Goal: Task Accomplishment & Management: Complete application form

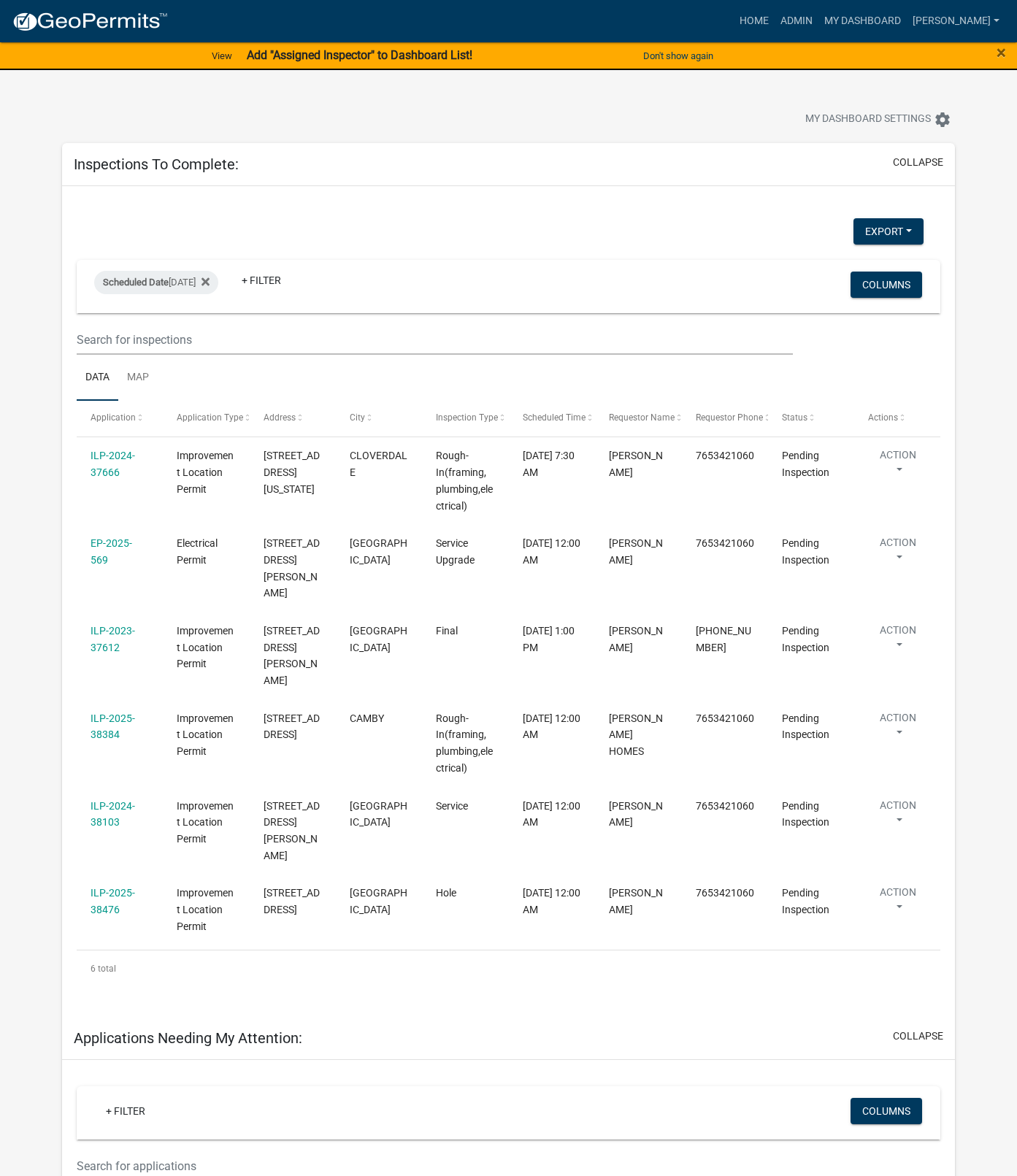
select select "1: 25"
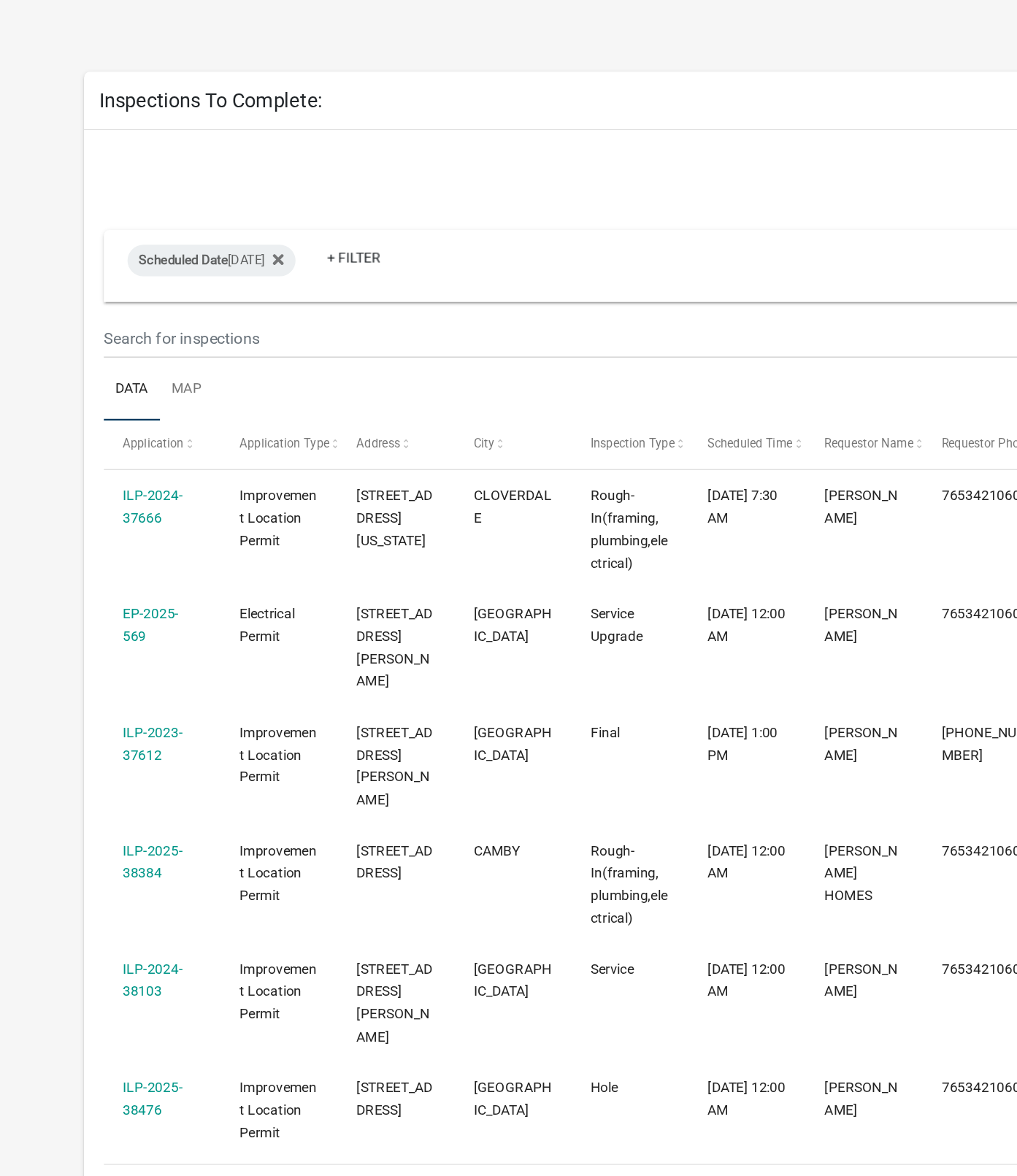
click at [110, 472] on link "ILP-2024-37666" at bounding box center [112, 463] width 44 height 28
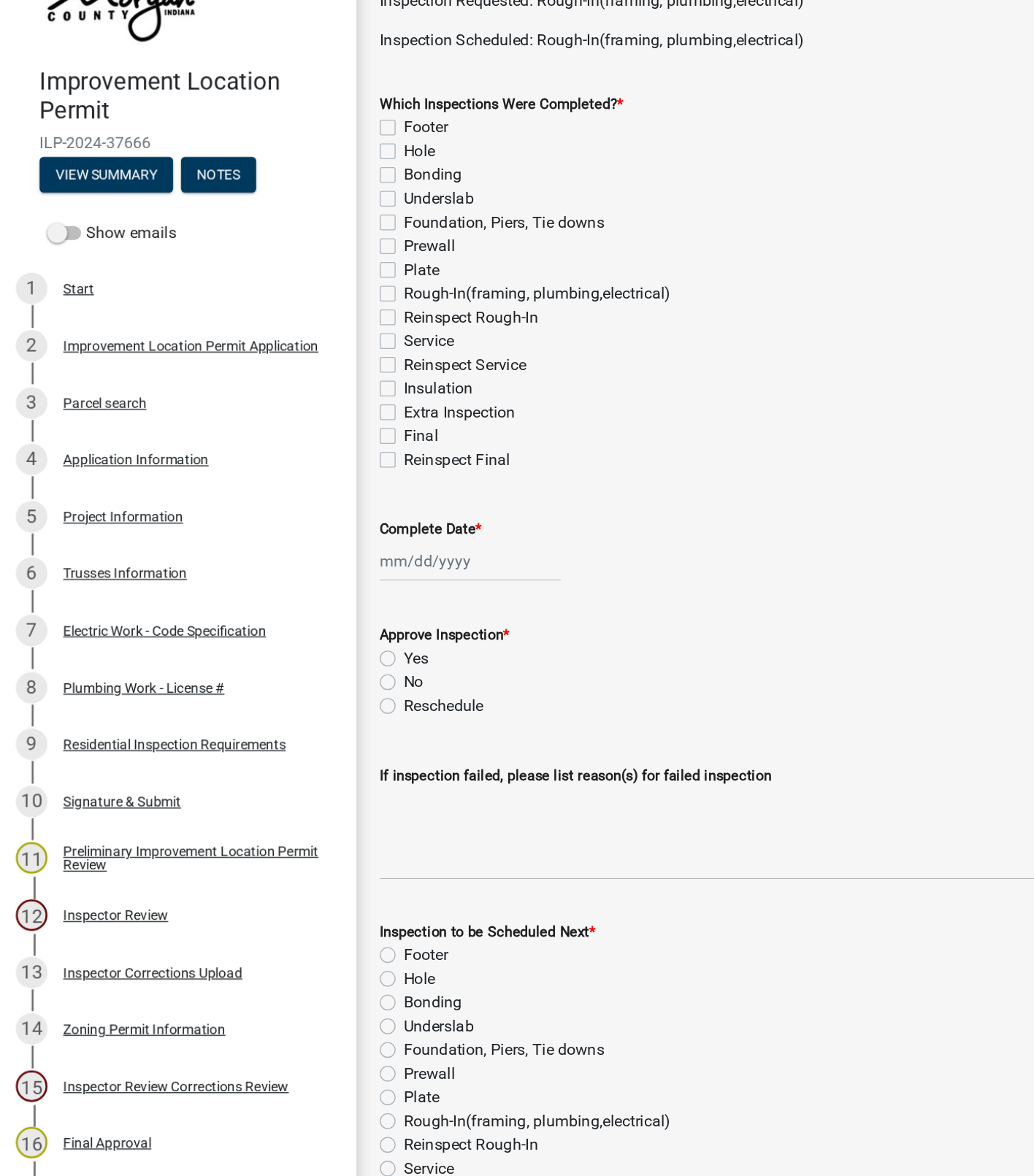
click at [299, 311] on label "Rough-In(framing, plumbing,electrical)" at bounding box center [397, 307] width 197 height 18
click at [299, 307] on input "Rough-In(framing, plumbing,electrical)" at bounding box center [303, 303] width 10 height 10
checkbox input "true"
checkbox input "false"
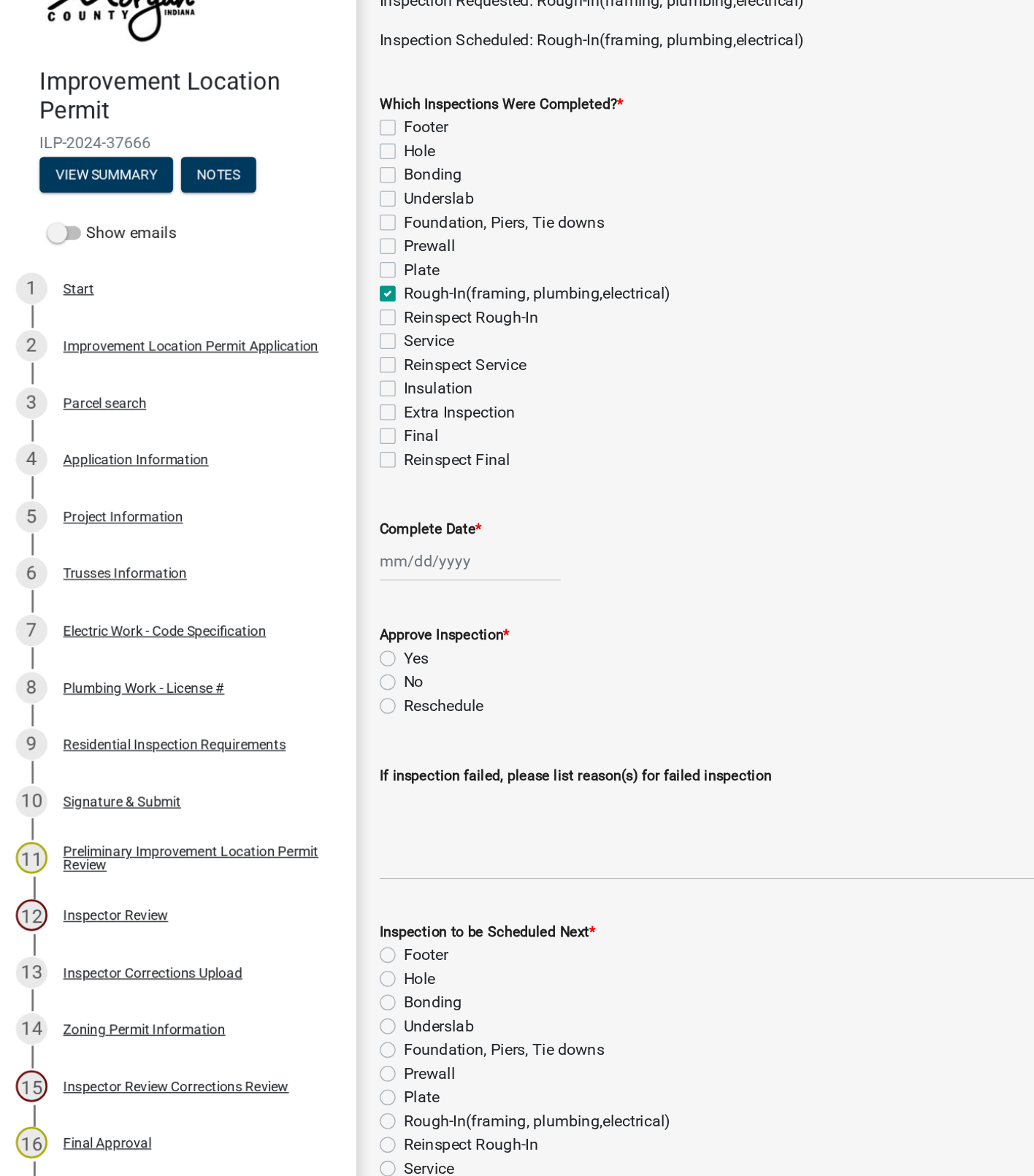
checkbox input "false"
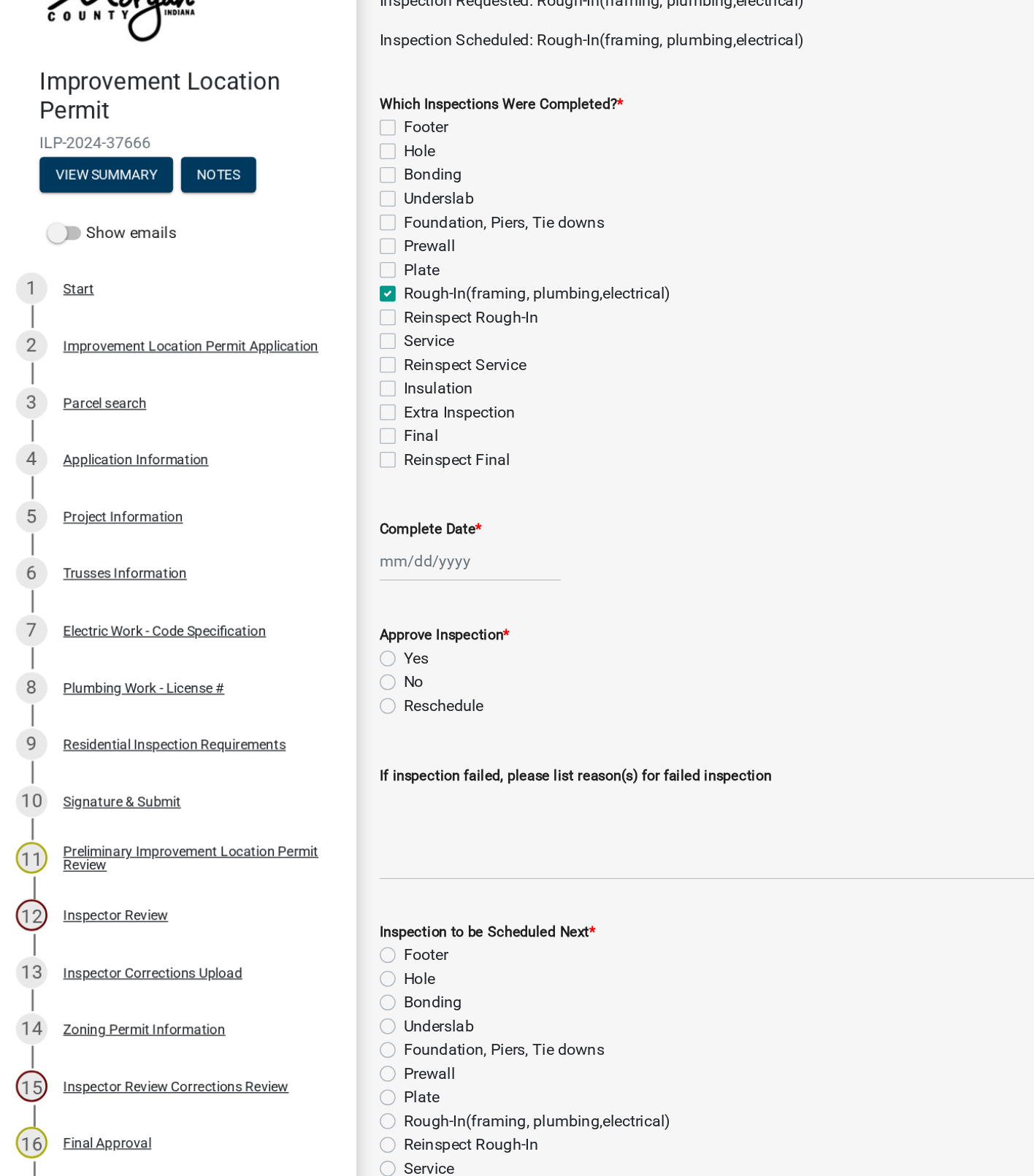
checkbox input "true"
checkbox input "false"
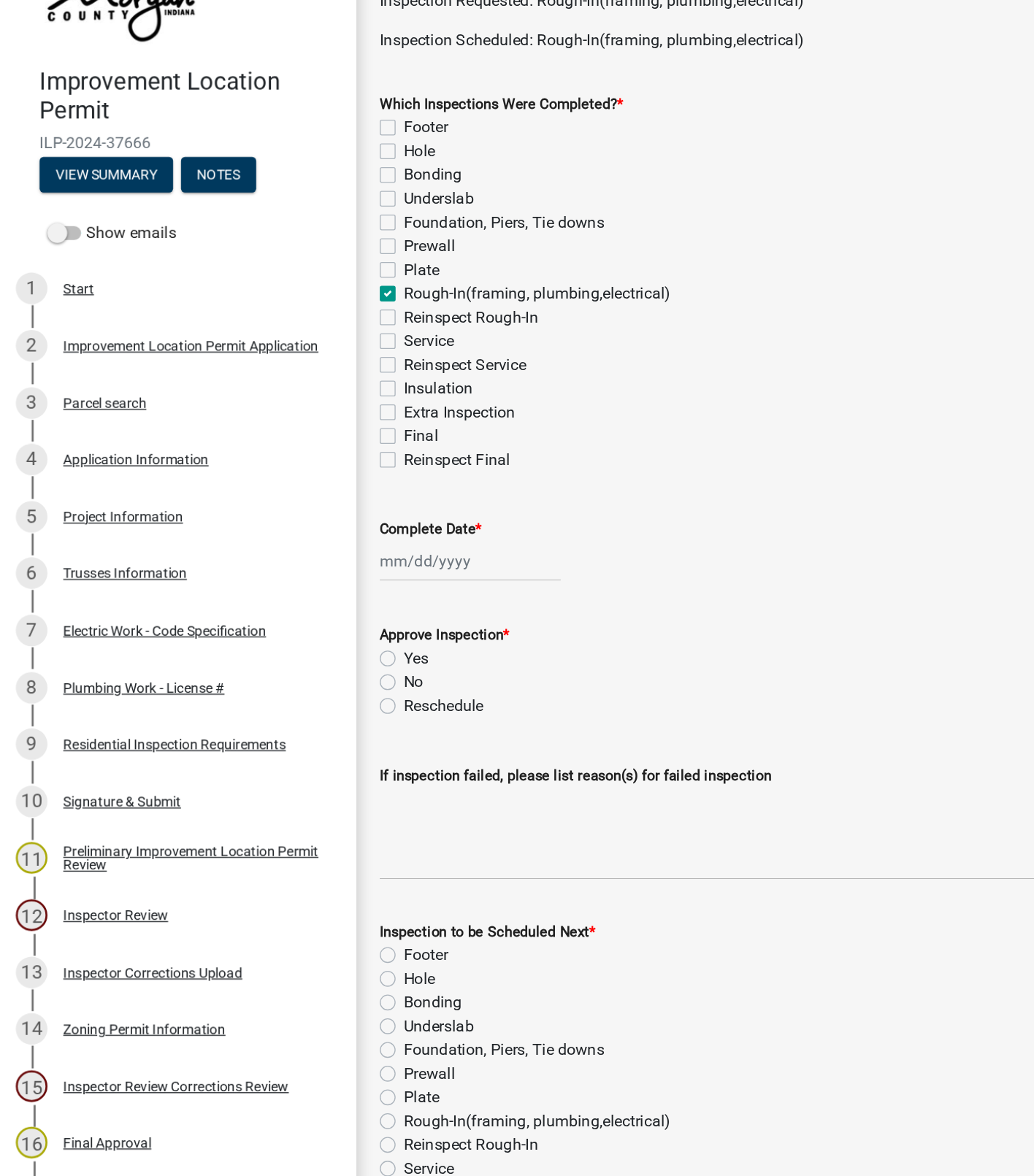
checkbox input "false"
click at [299, 342] on label "Service" at bounding box center [317, 342] width 37 height 18
click at [299, 342] on input "Service" at bounding box center [303, 338] width 10 height 10
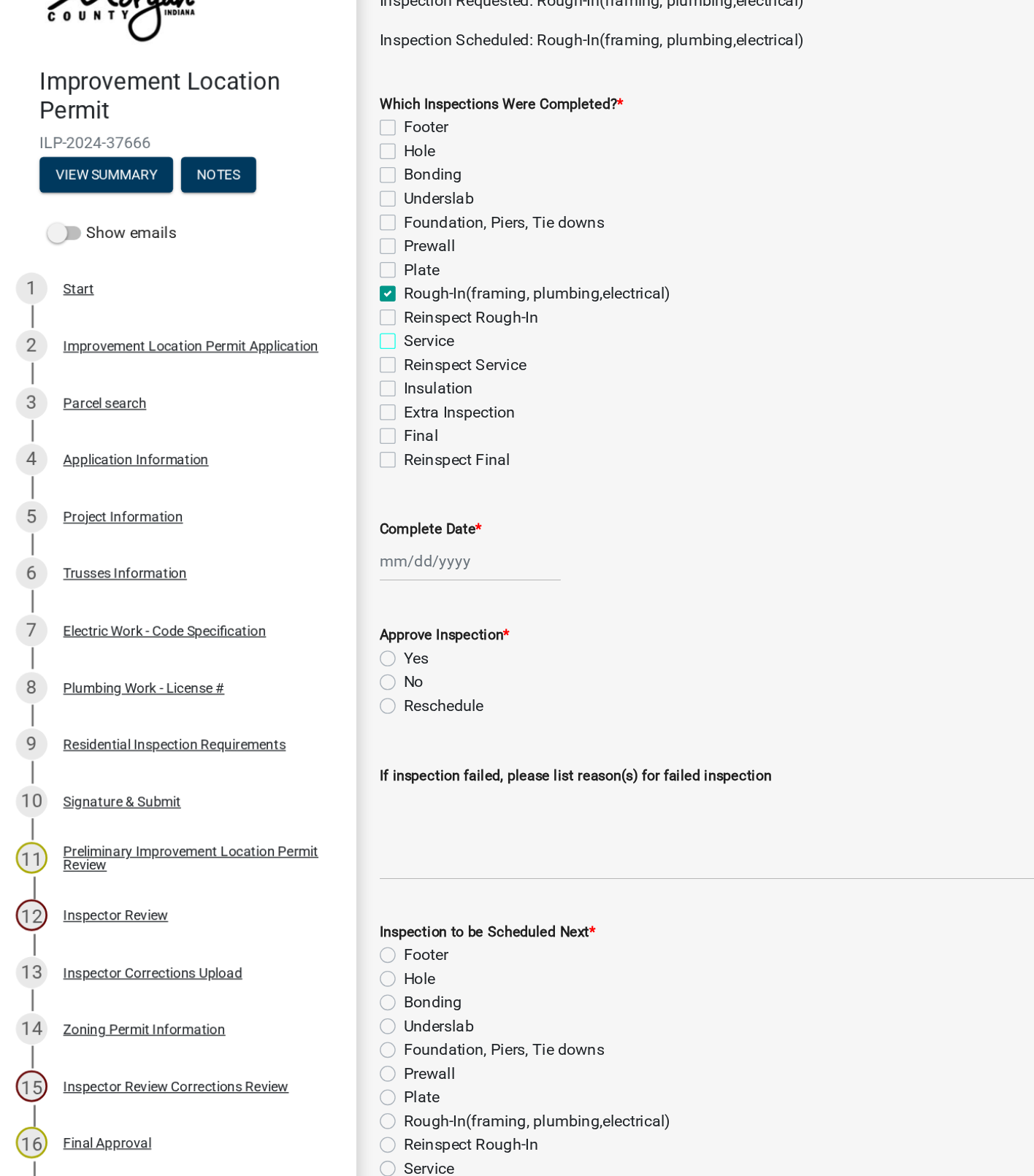
checkbox input "true"
checkbox input "false"
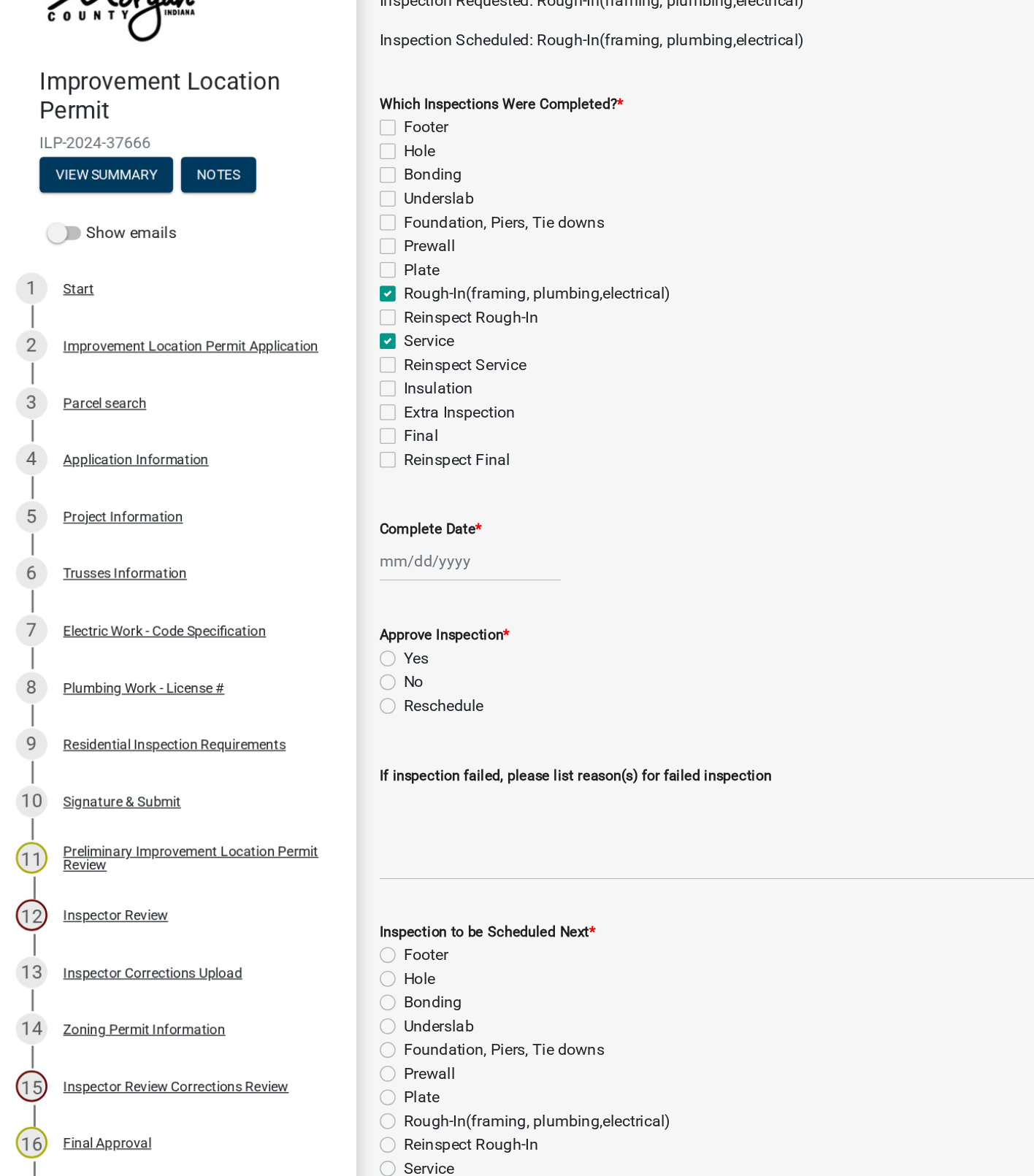
checkbox input "false"
checkbox input "true"
checkbox input "false"
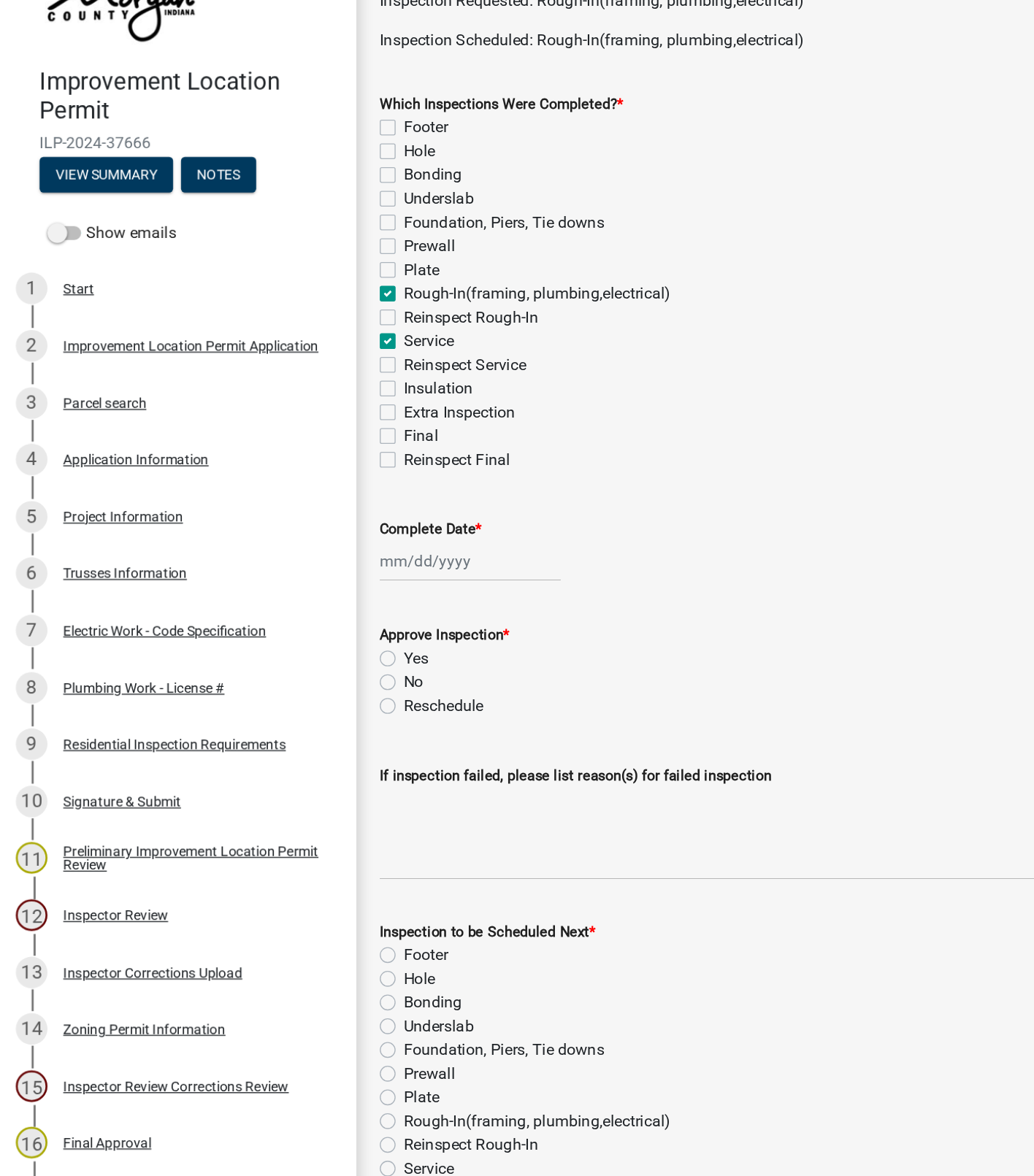
checkbox input "true"
checkbox input "false"
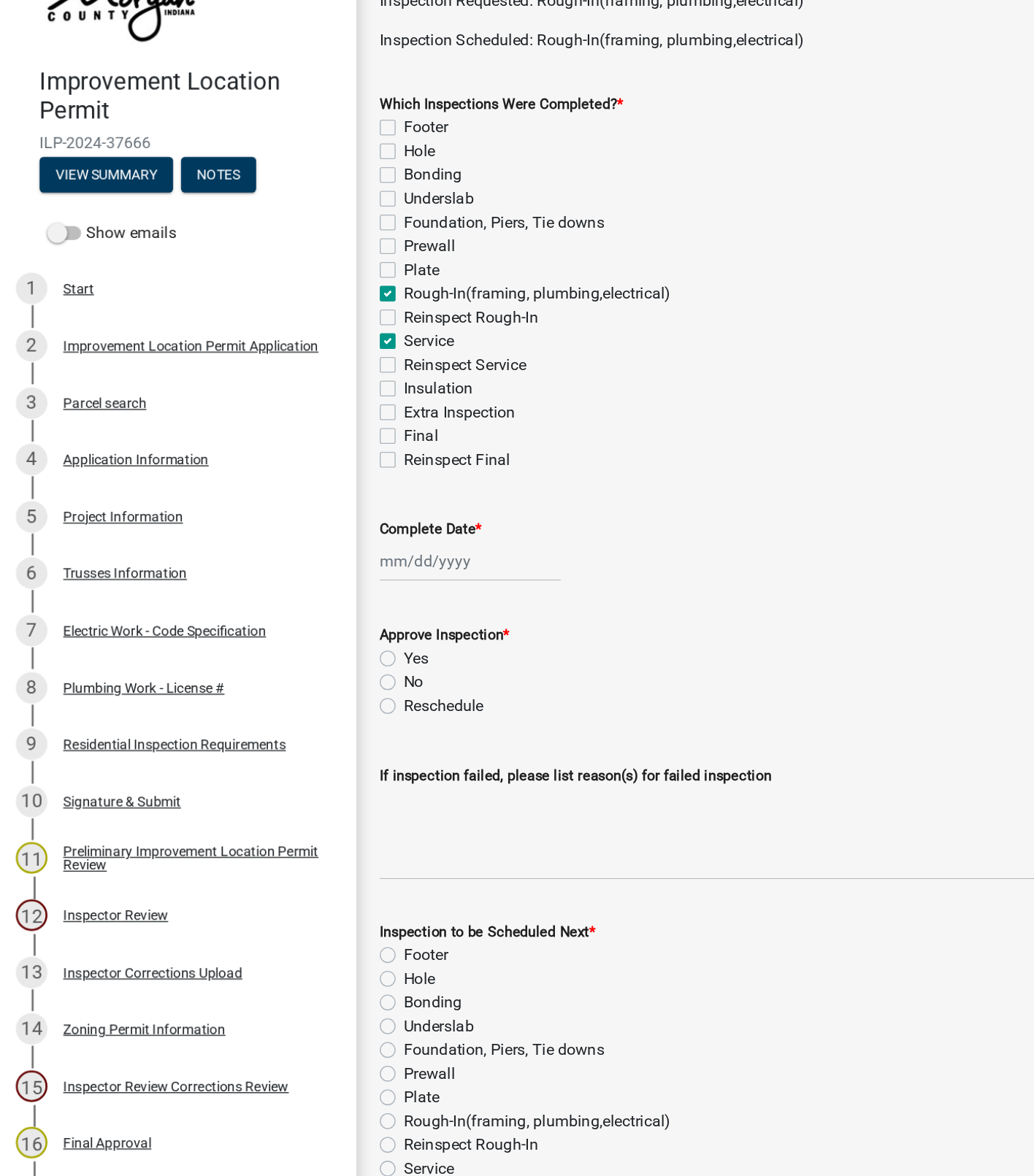
checkbox input "false"
click at [330, 507] on div at bounding box center [348, 504] width 134 height 30
select select "8"
select select "2025"
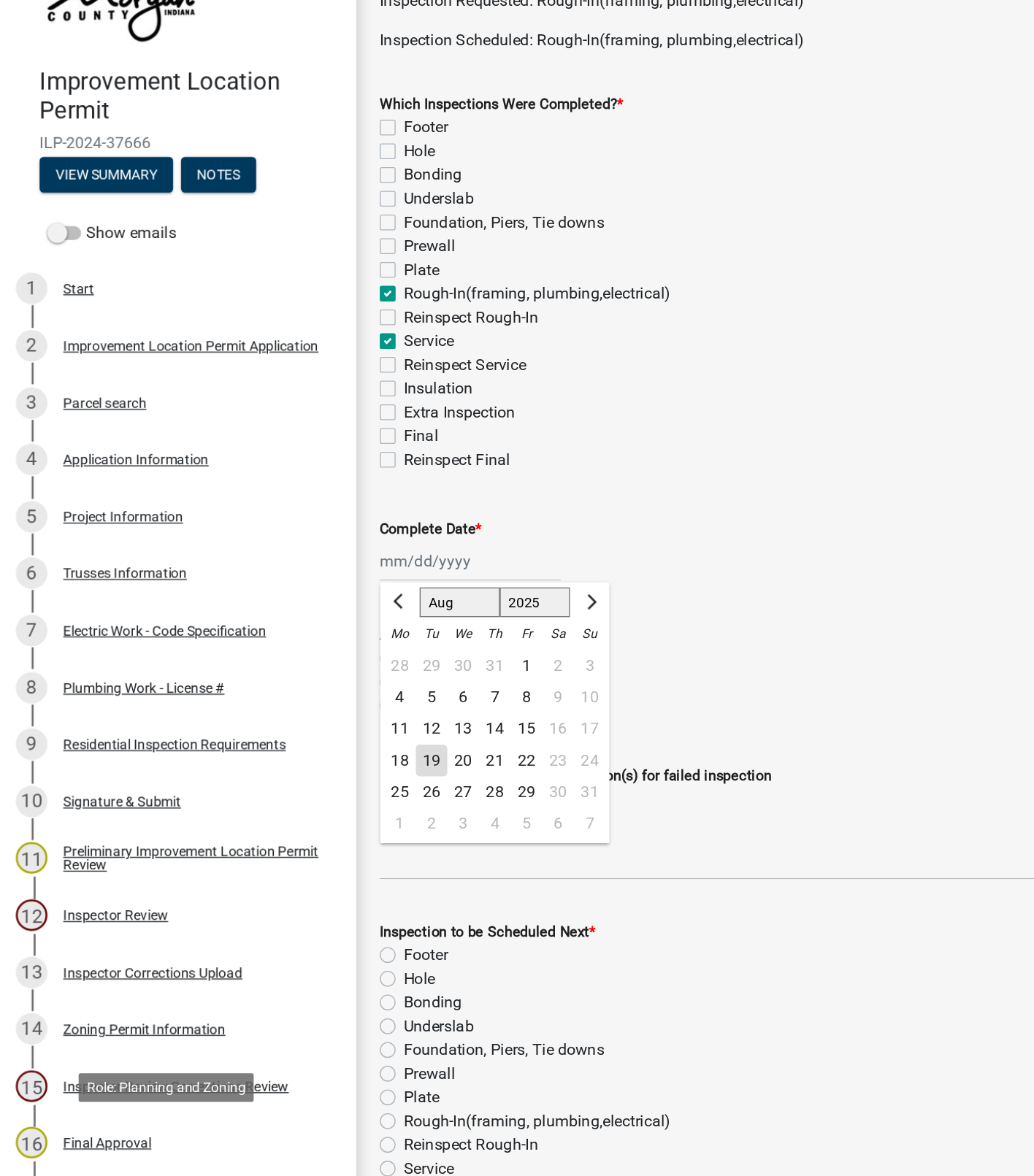
click at [316, 658] on div "19" at bounding box center [318, 652] width 24 height 24
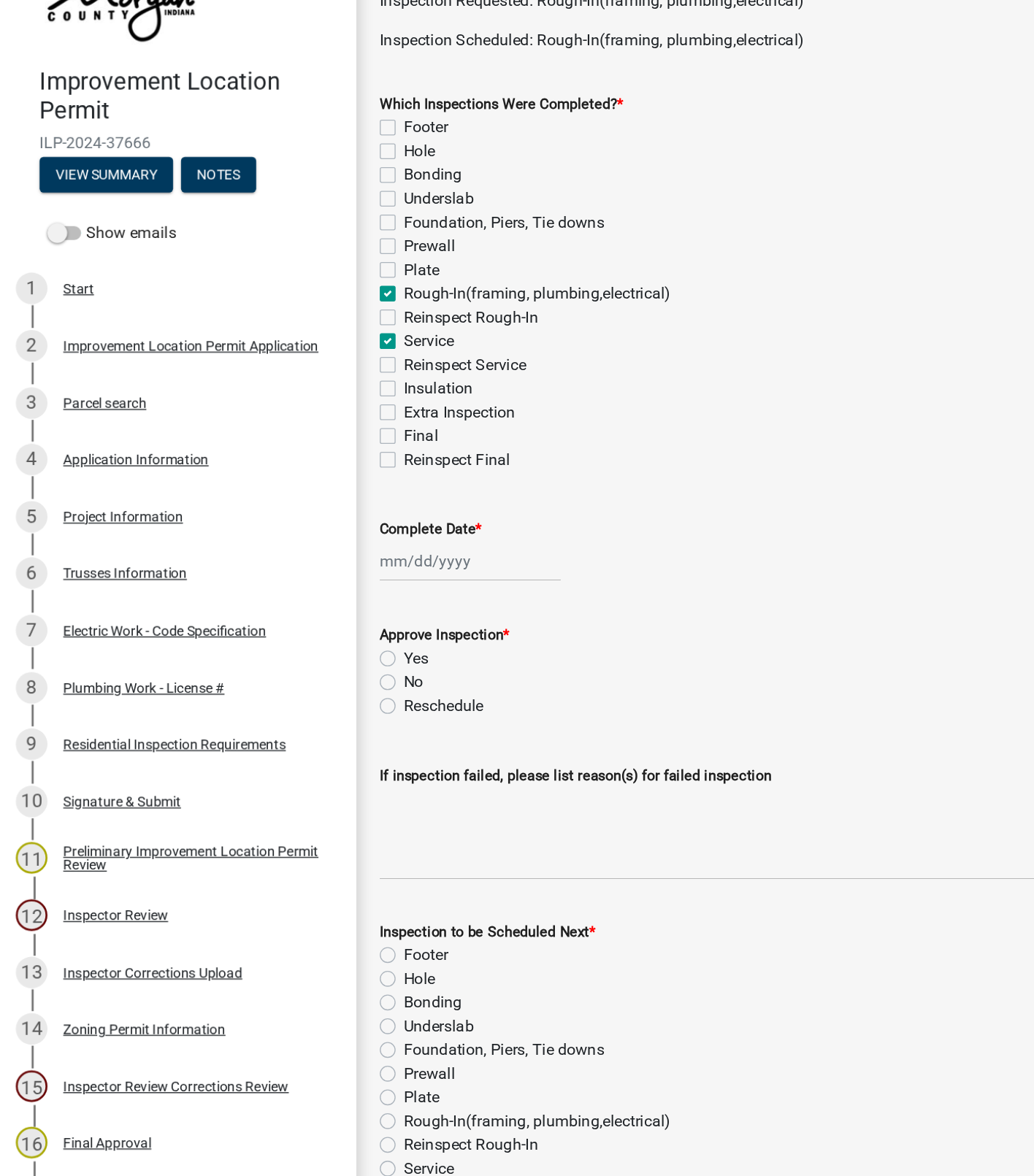
type input "[DATE]"
click at [299, 576] on label "Yes" at bounding box center [307, 576] width 19 height 18
click at [299, 576] on input "Yes" at bounding box center [303, 572] width 10 height 10
radio input "true"
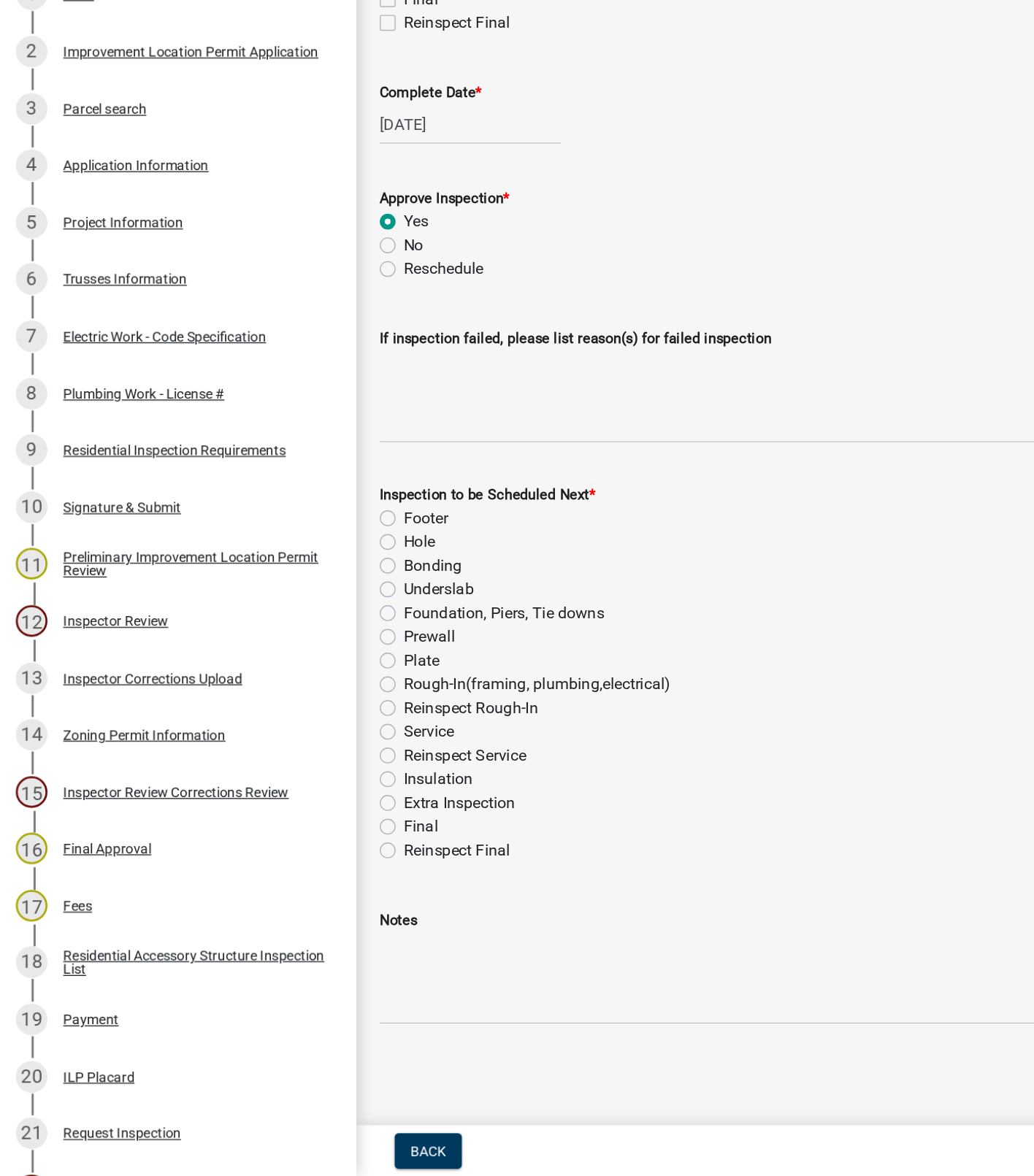
click at [299, 882] on label "Insulation" at bounding box center [324, 882] width 51 height 18
click at [299, 882] on input "Insulation" at bounding box center [303, 879] width 10 height 10
radio input "true"
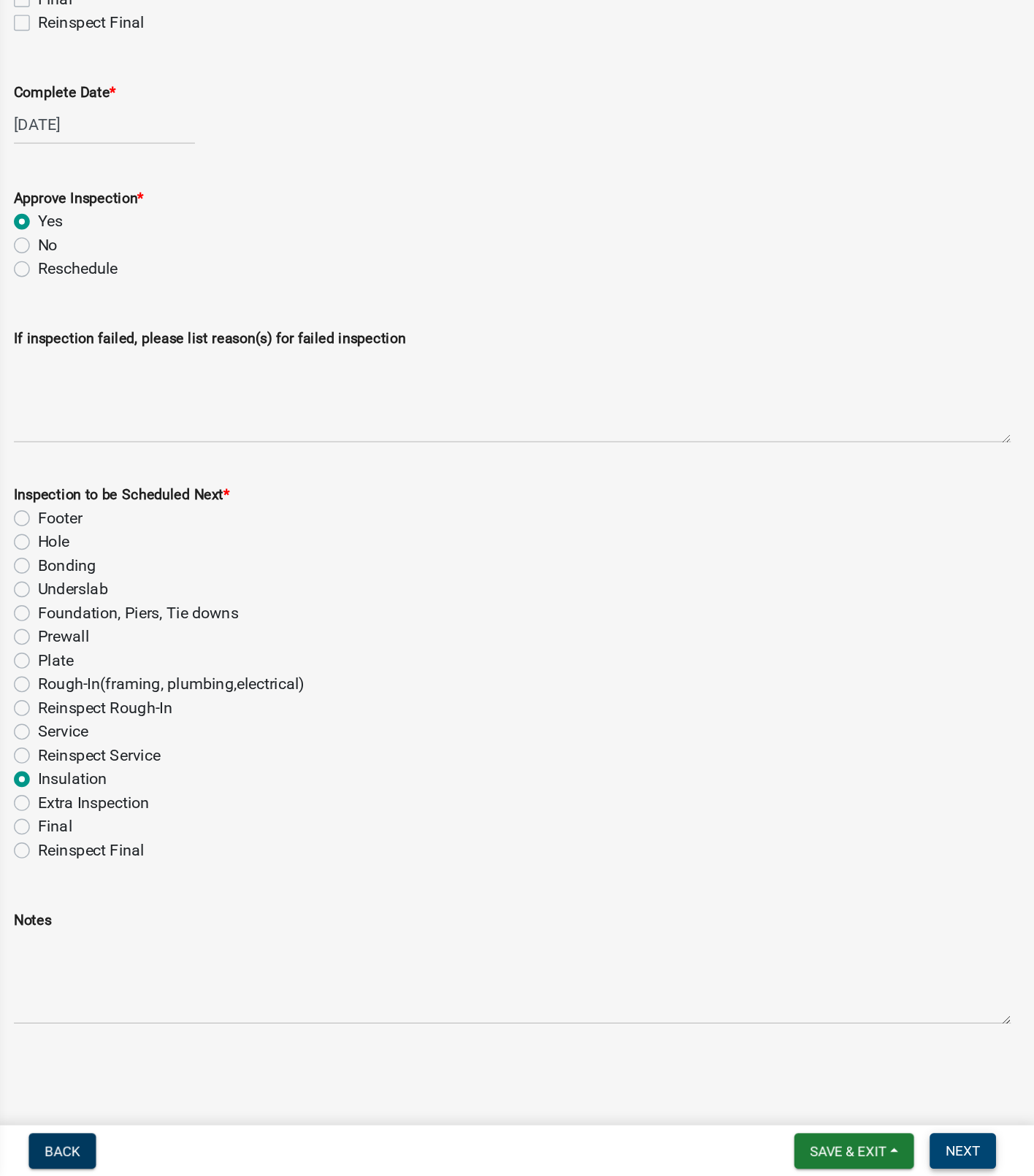
click at [976, 1156] on span "Next" at bounding box center [981, 1157] width 26 height 12
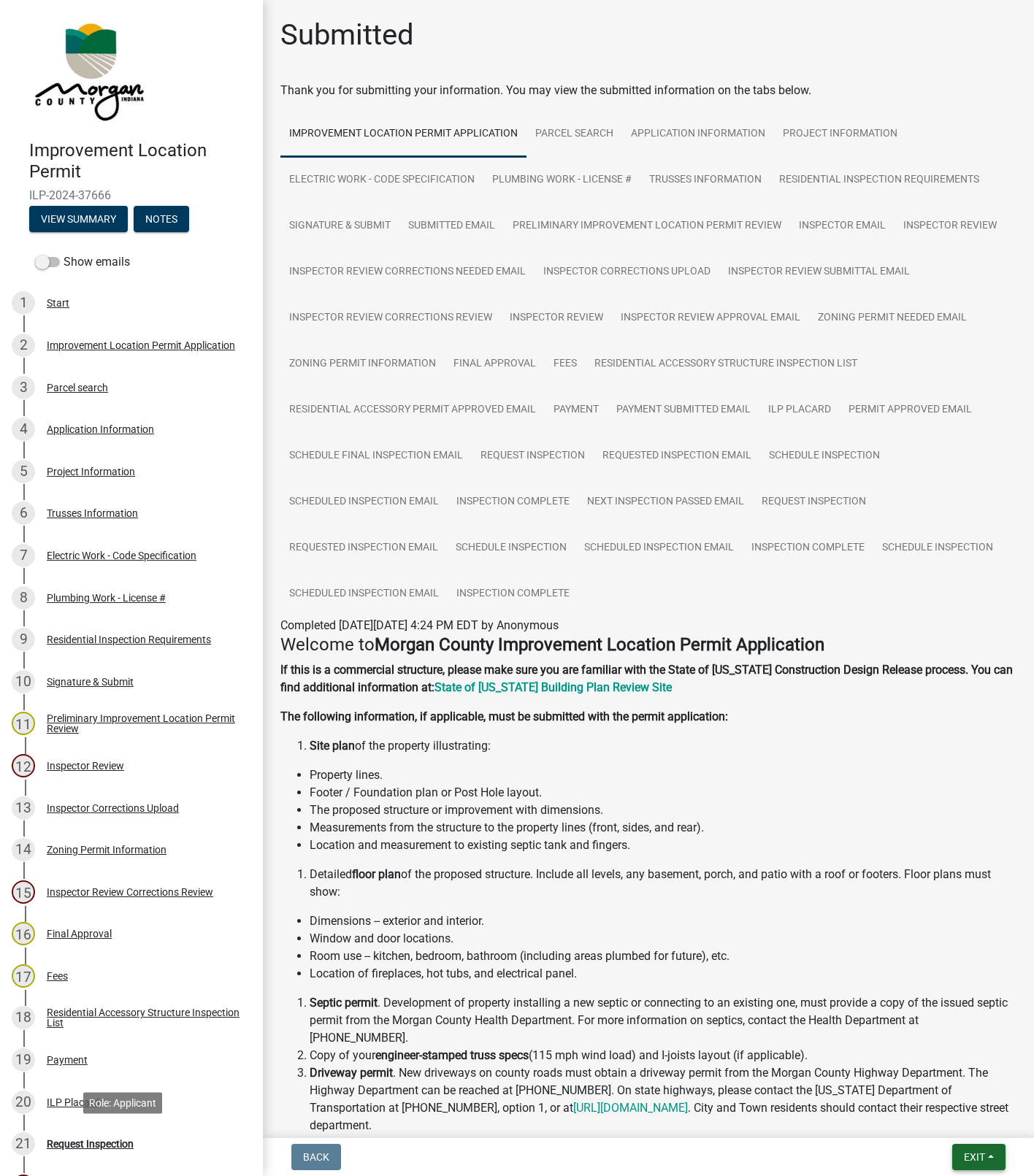
click at [964, 1157] on span "Exit" at bounding box center [975, 1157] width 22 height 12
click at [952, 1115] on button "Save & Exit" at bounding box center [947, 1120] width 117 height 35
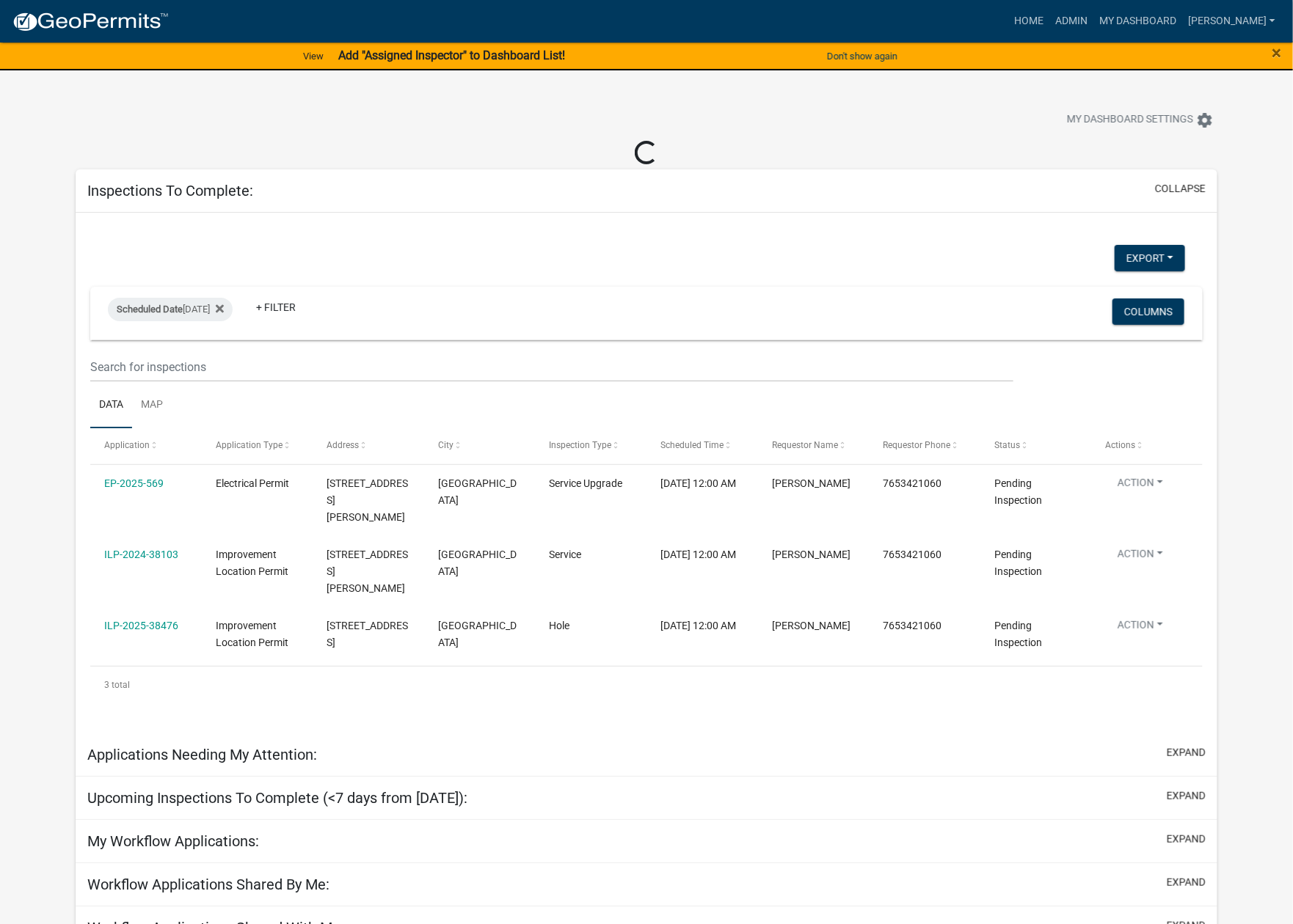
select select "1: 25"
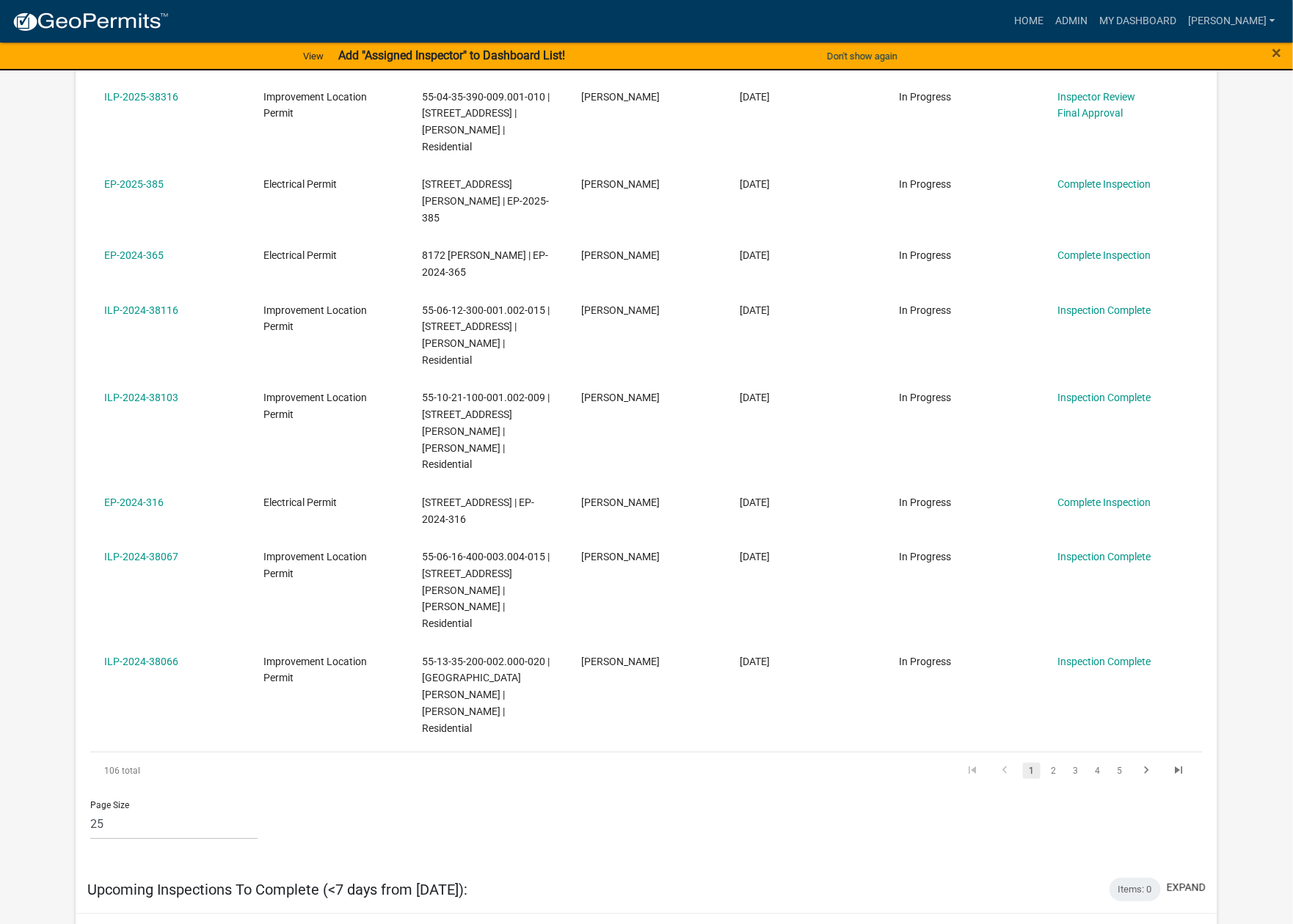
scroll to position [2279, 0]
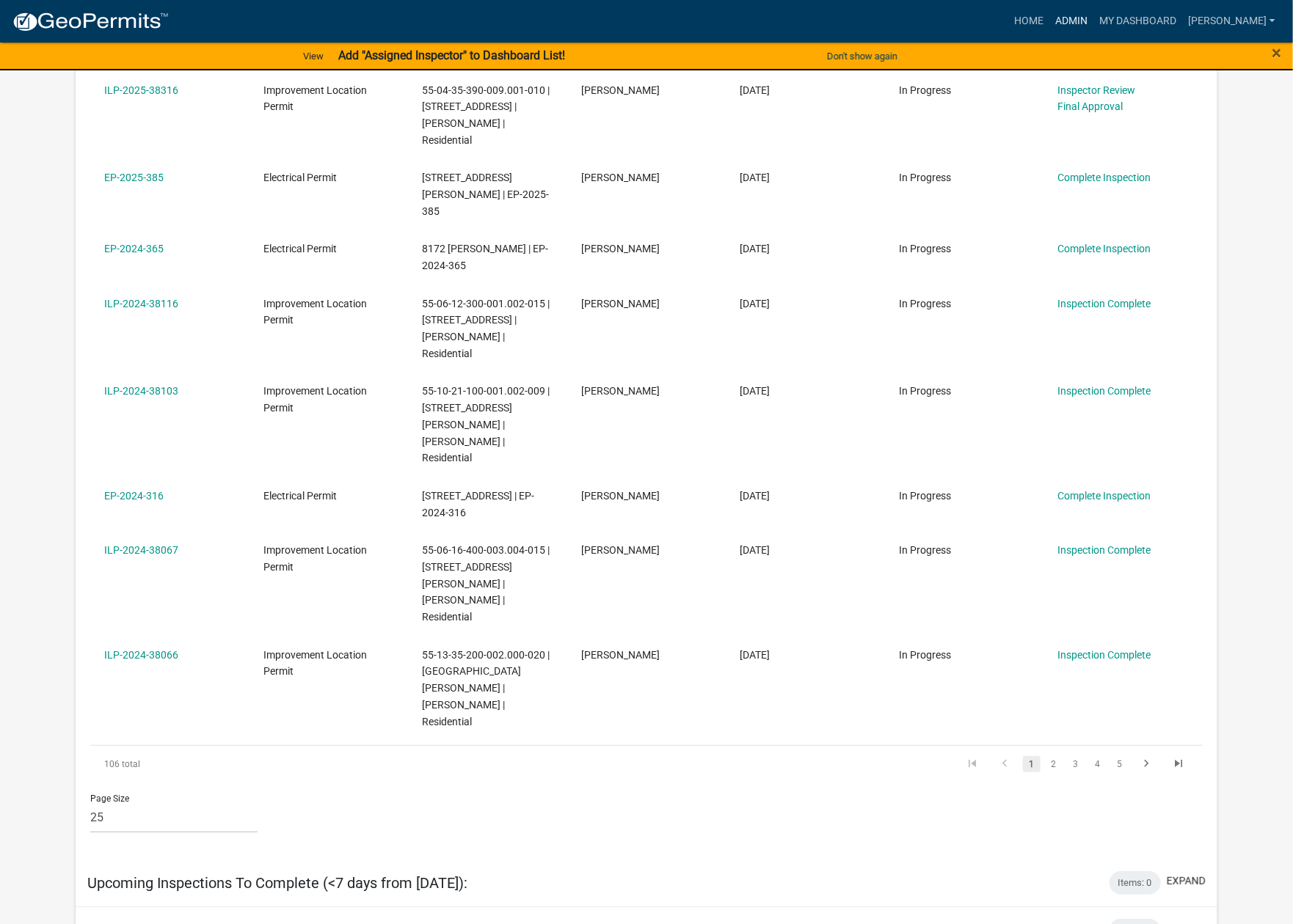
click at [1022, 31] on link "Admin" at bounding box center [1071, 21] width 44 height 28
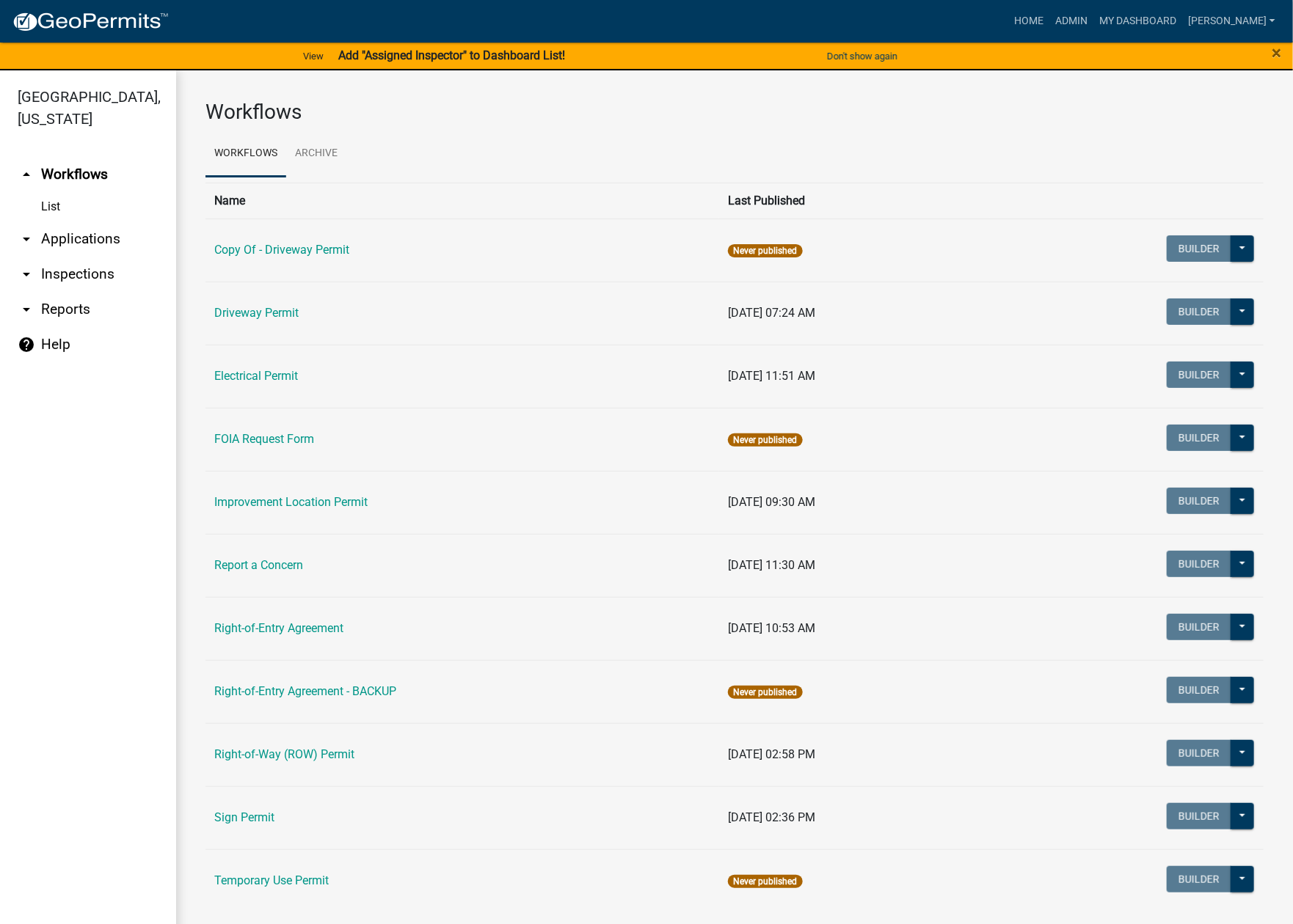
click at [95, 265] on link "arrow_drop_down Inspections" at bounding box center [88, 274] width 177 height 36
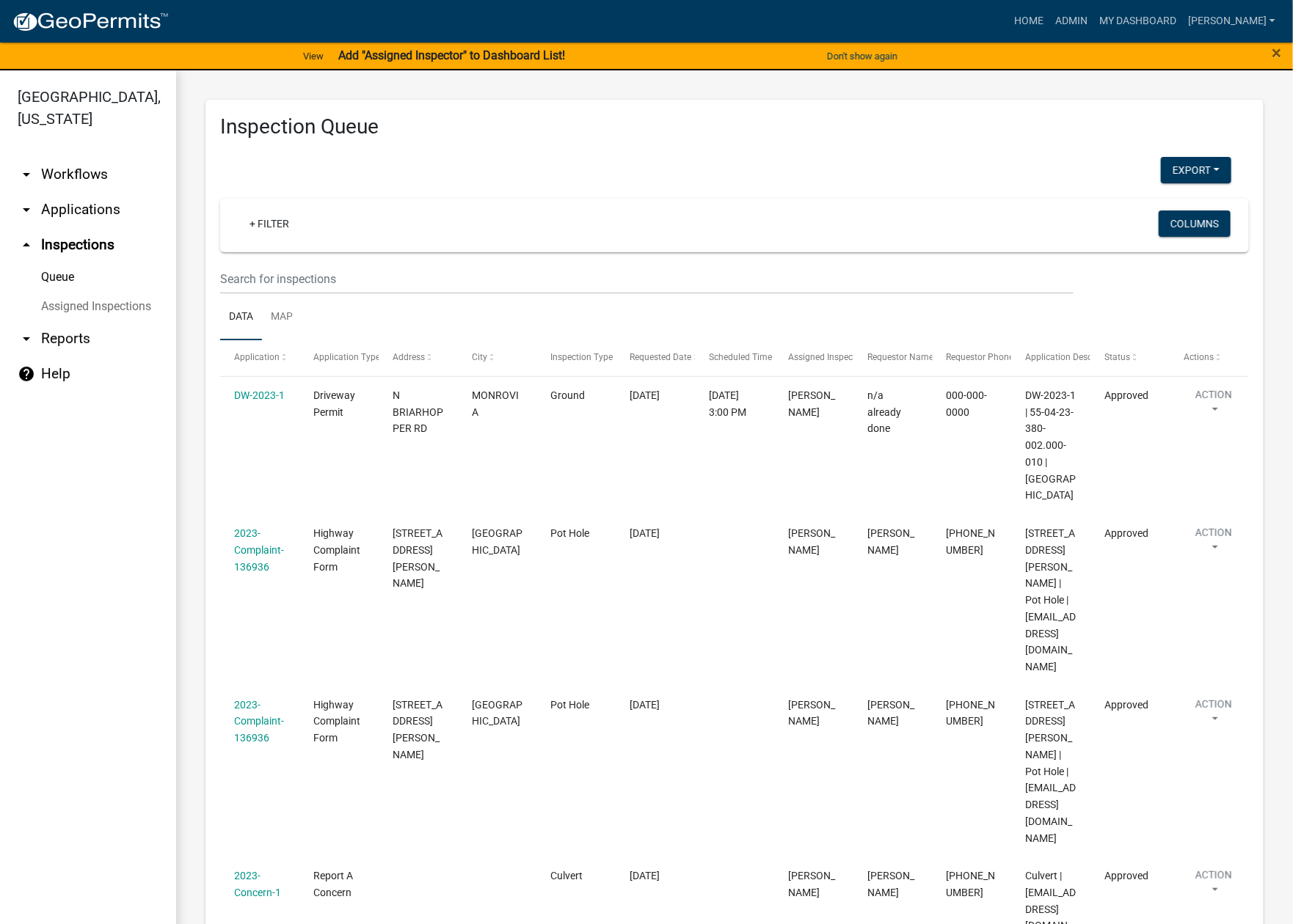
click at [104, 245] on link "arrow_drop_up Inspections" at bounding box center [88, 246] width 177 height 36
click at [157, 384] on link "help Help" at bounding box center [88, 375] width 177 height 36
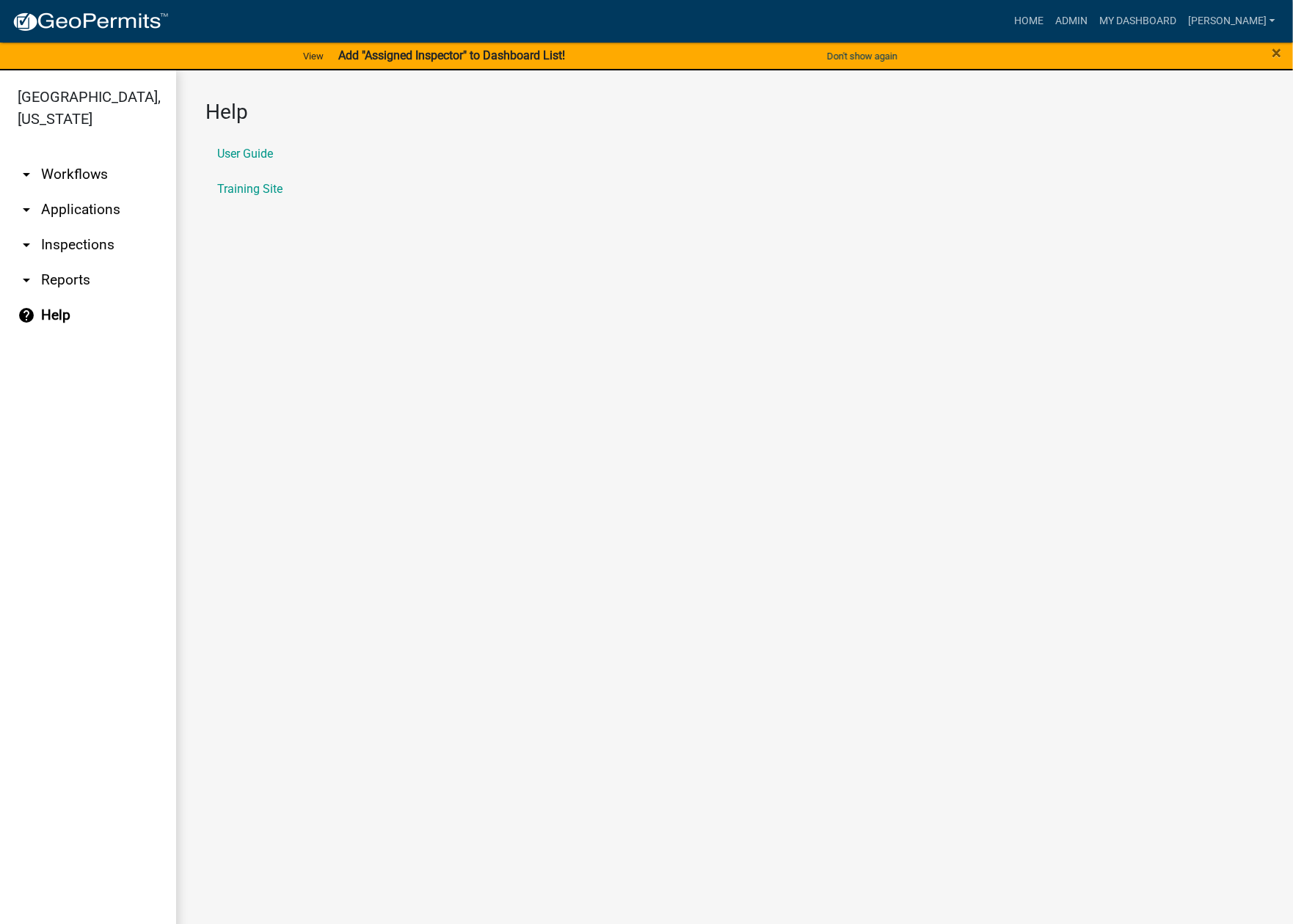
click at [82, 275] on link "arrow_drop_down Reports" at bounding box center [88, 280] width 177 height 36
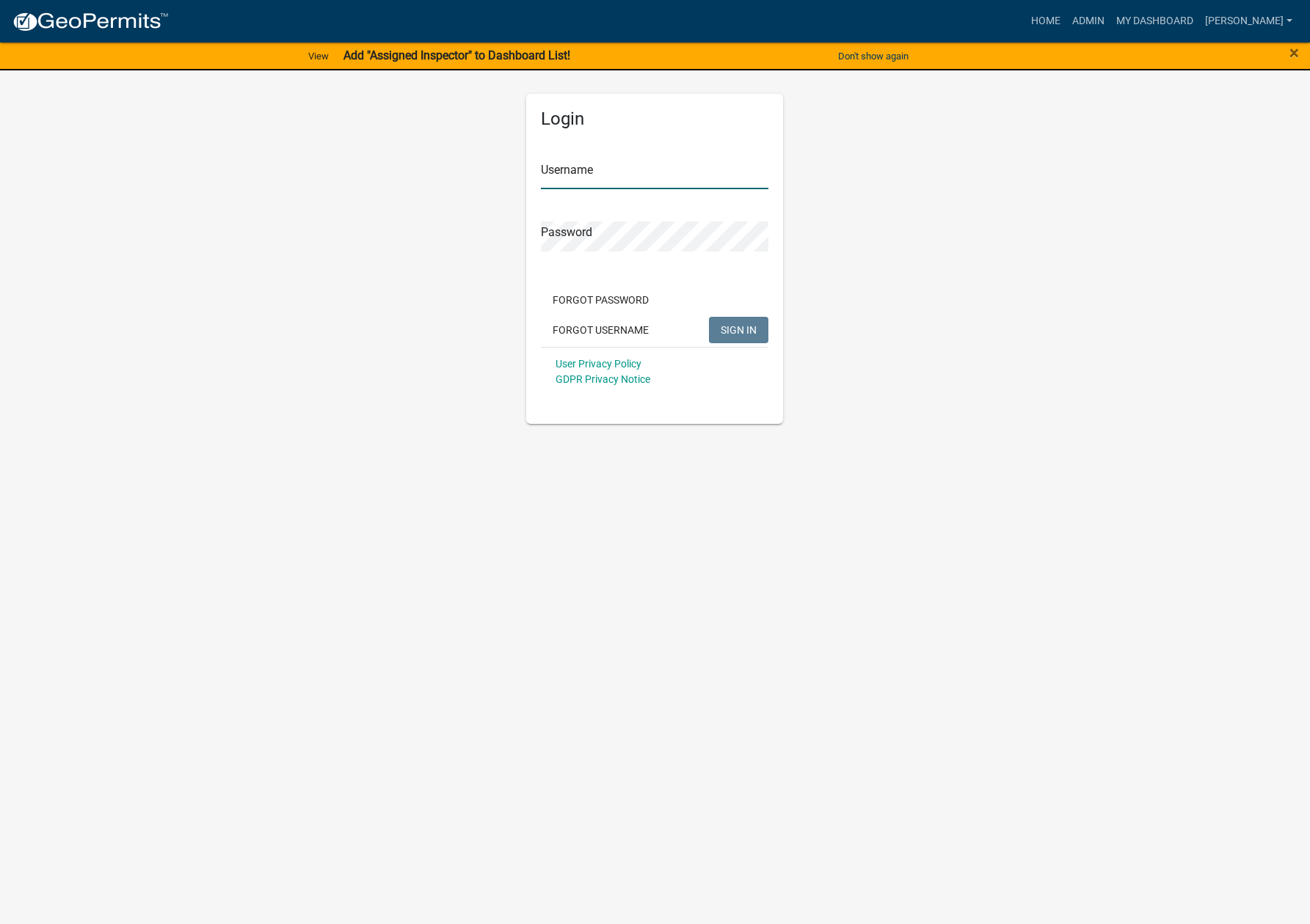
type input "[PERSON_NAME]"
click at [190, 311] on app-login-view "more_horiz Home Admin My Dashboard [PERSON_NAME] Admin Account Logout View Add …" at bounding box center [655, 212] width 1310 height 422
click at [1022, 18] on link "Admin" at bounding box center [1088, 21] width 44 height 28
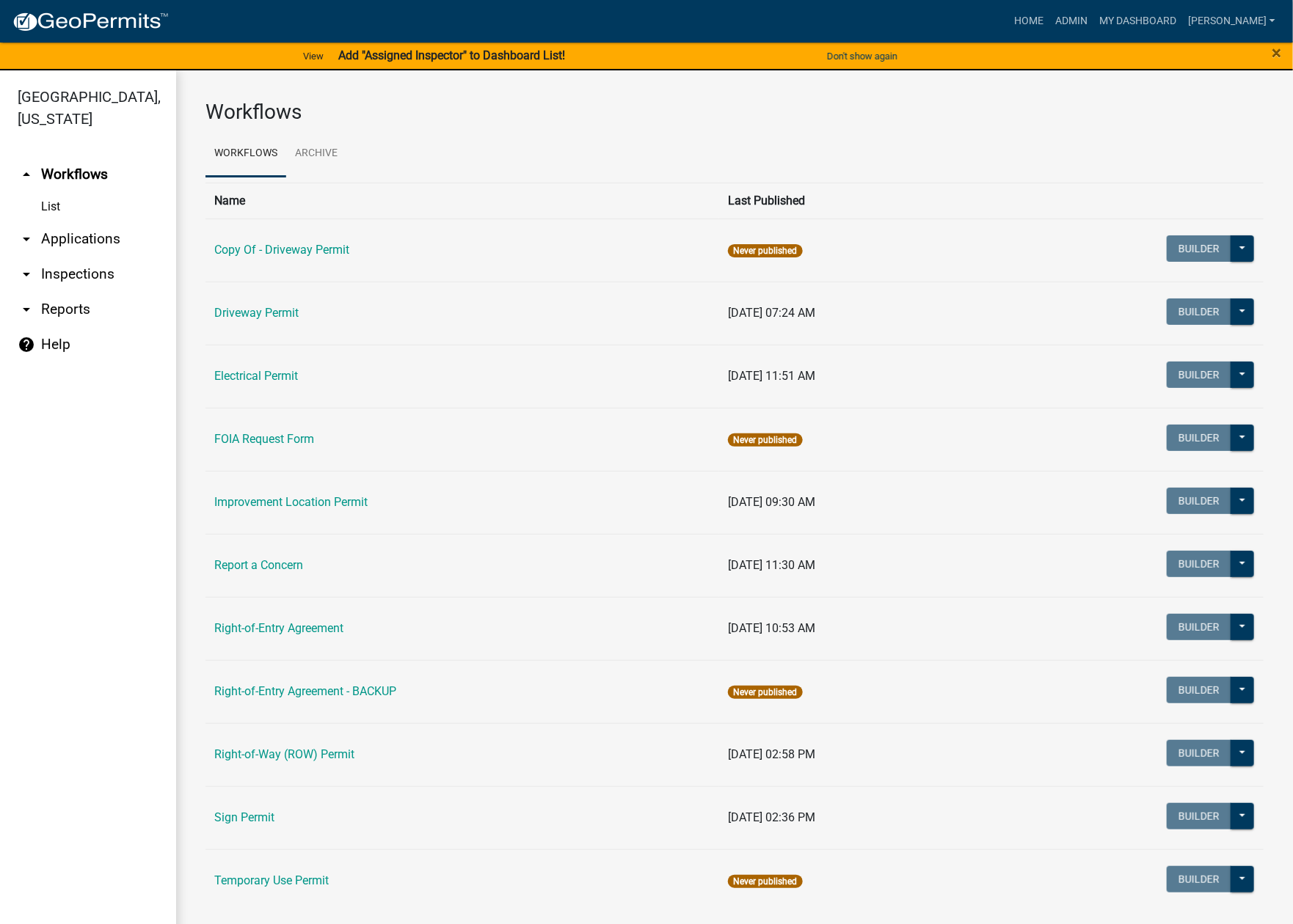
click at [100, 214] on link "List" at bounding box center [88, 207] width 177 height 30
click at [100, 213] on link "List" at bounding box center [88, 207] width 177 height 30
click at [114, 219] on link "List" at bounding box center [88, 207] width 177 height 30
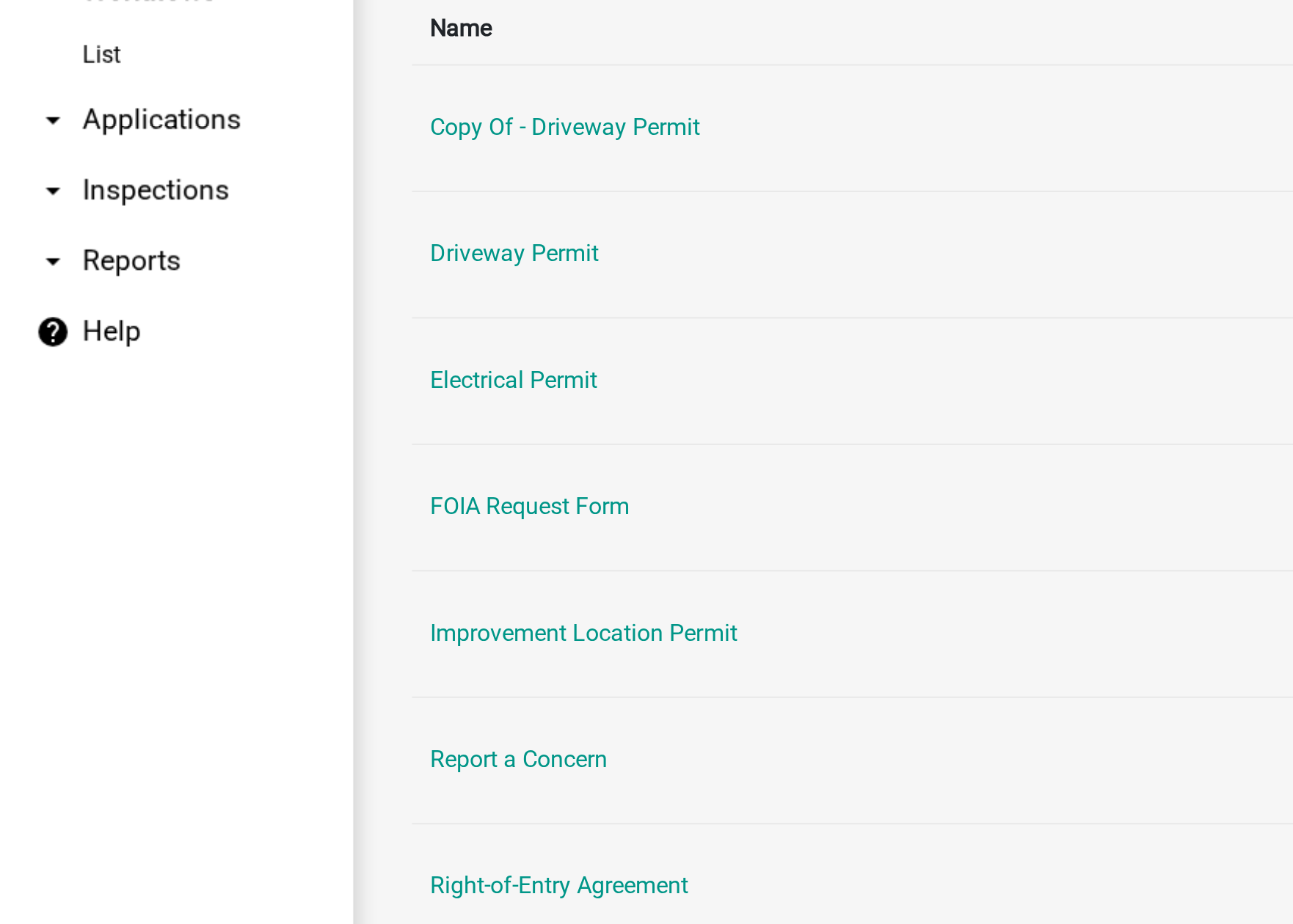
click at [82, 240] on link "arrow_drop_down Applications" at bounding box center [88, 240] width 177 height 36
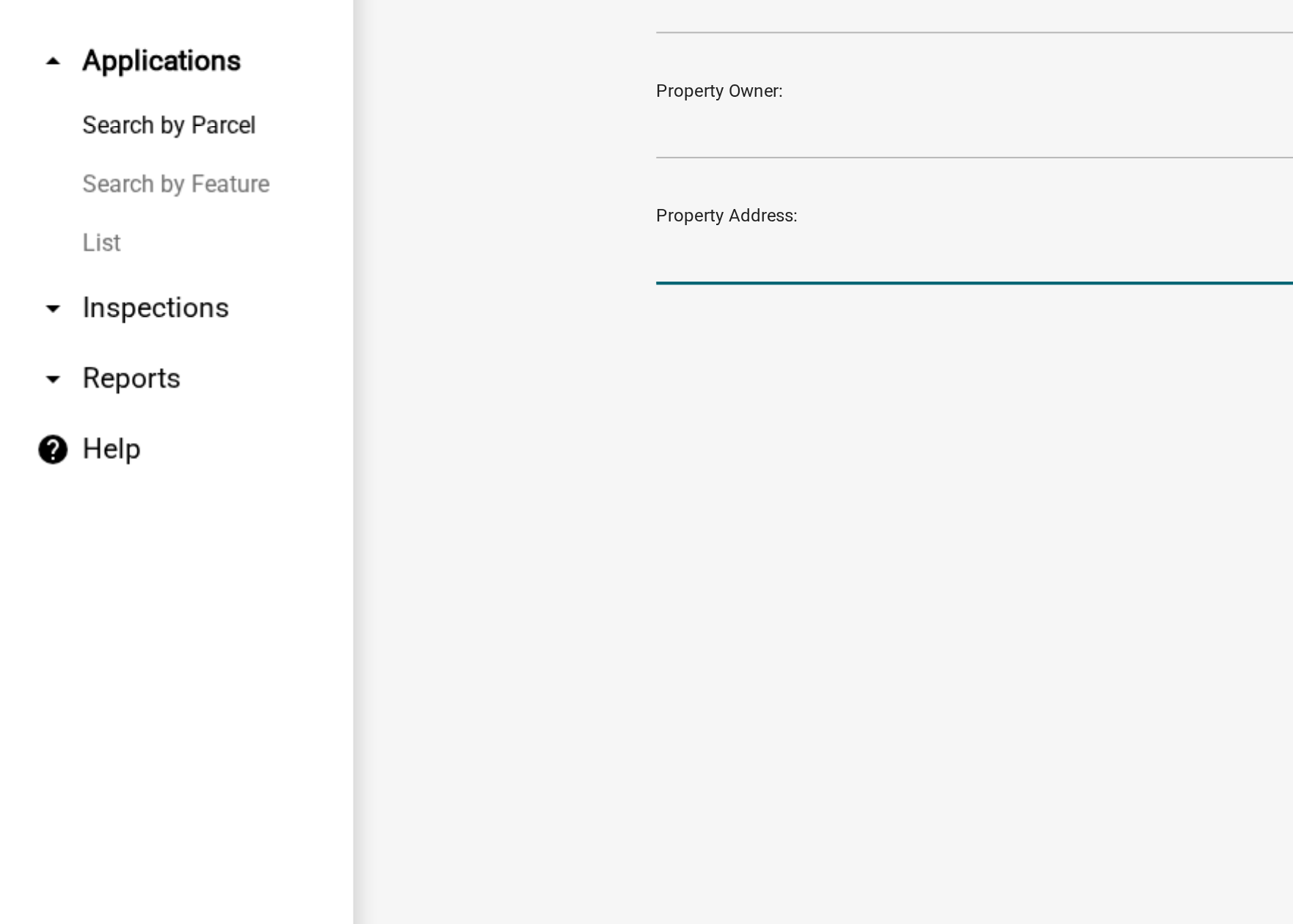
click at [372, 302] on input "Property Address:" at bounding box center [509, 306] width 363 height 31
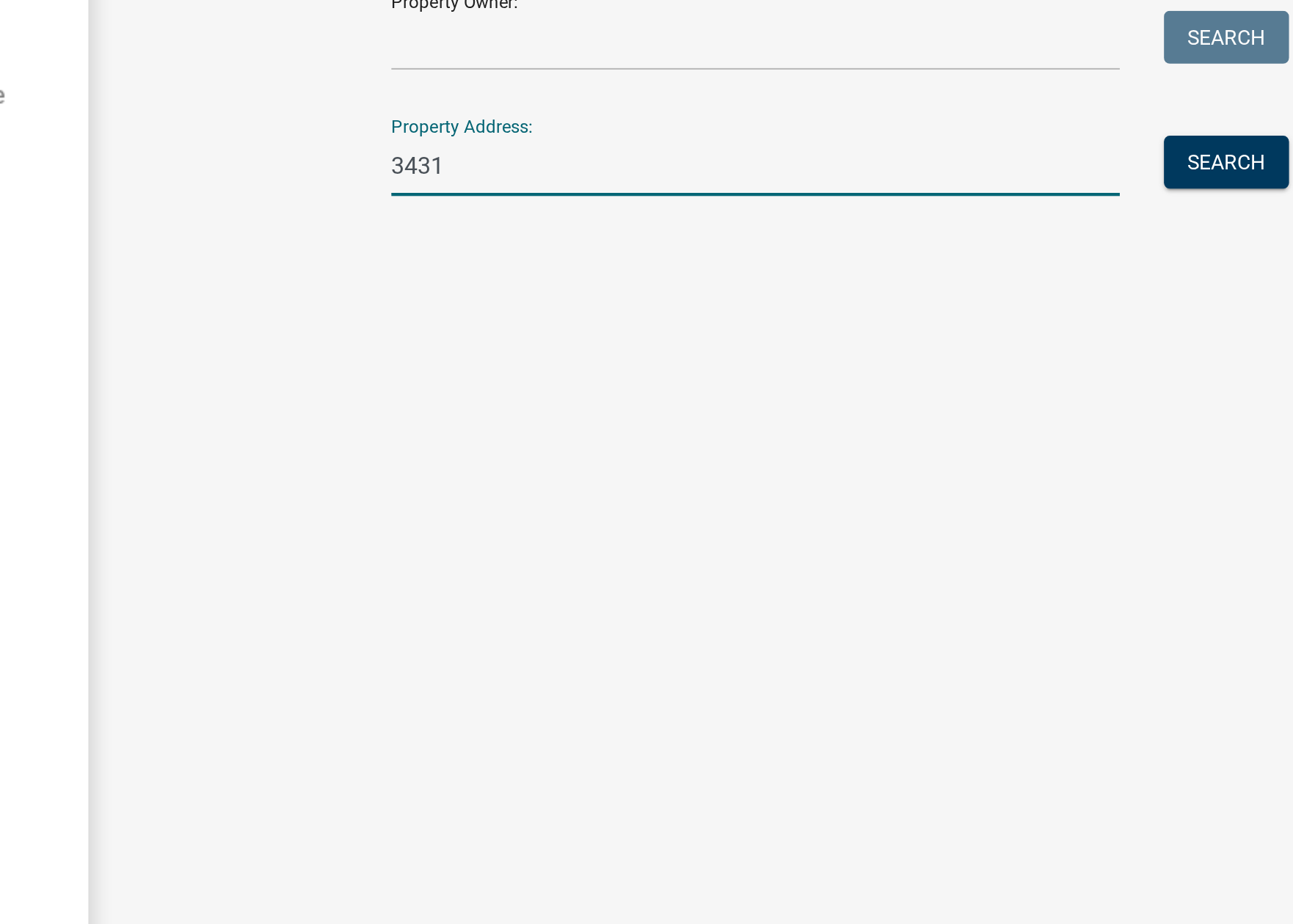
type input "3431"
click at [750, 306] on button "Search" at bounding box center [743, 304] width 62 height 27
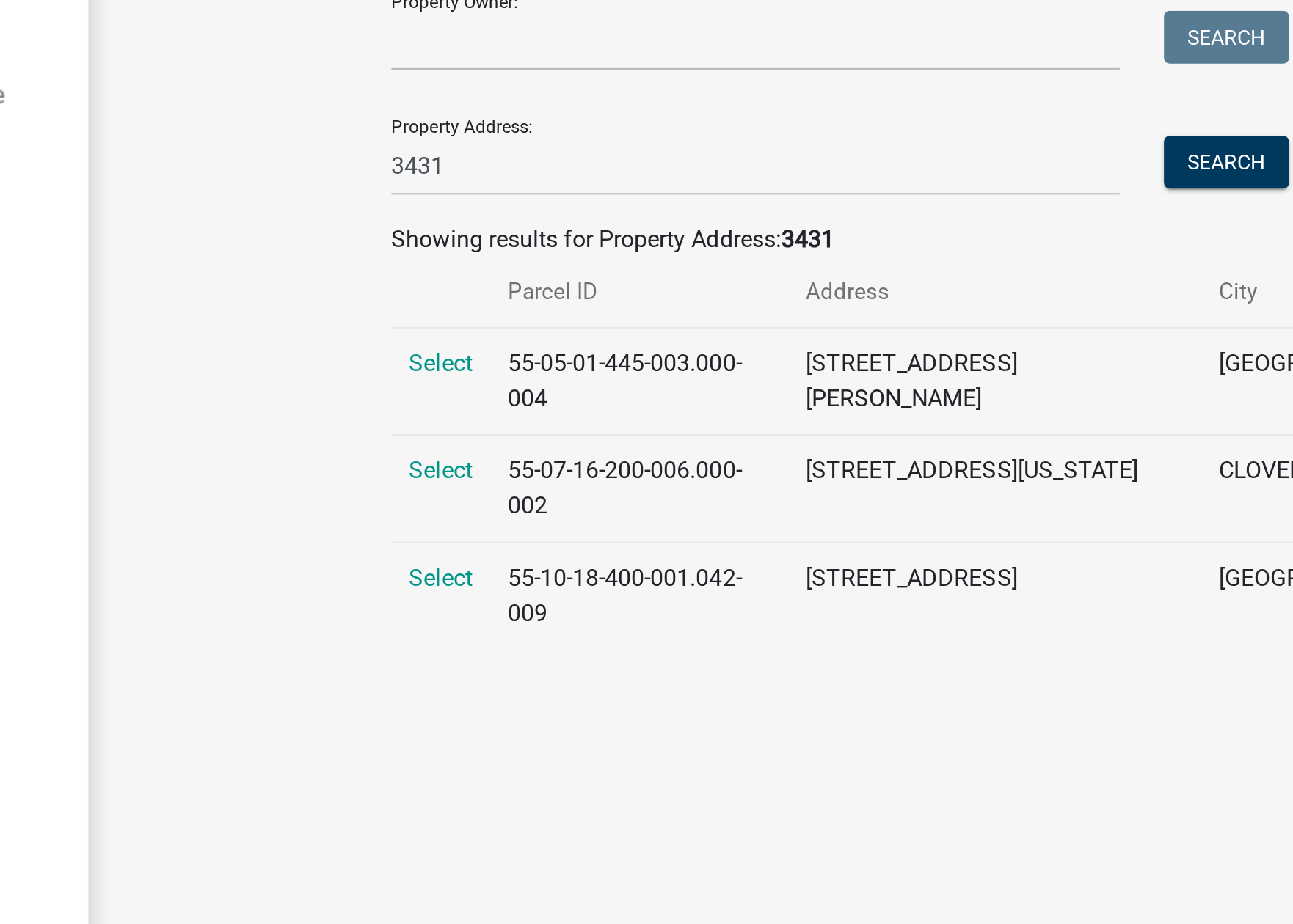
click at [361, 452] on span "Select" at bounding box center [352, 459] width 32 height 14
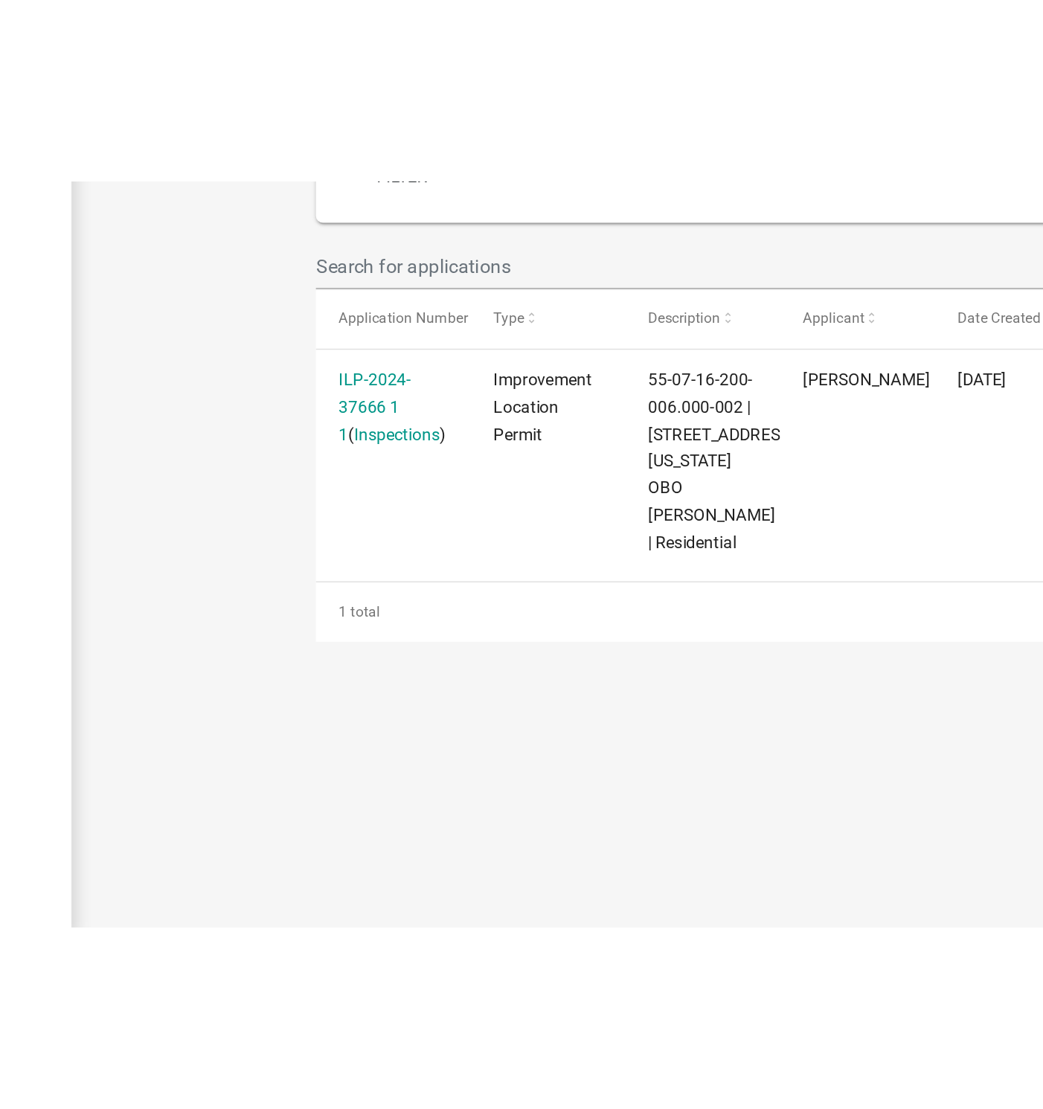
scroll to position [12, 0]
